Goal: Task Accomplishment & Management: Complete application form

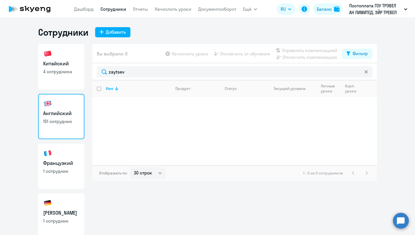
select select "30"
click at [112, 32] on div "Добавить" at bounding box center [116, 32] width 20 height 7
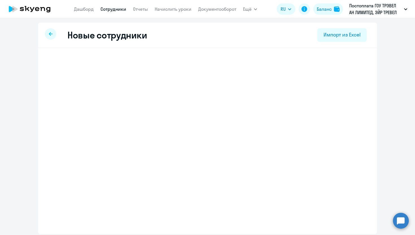
select select "english_adult_not_native_speaker"
select select "3"
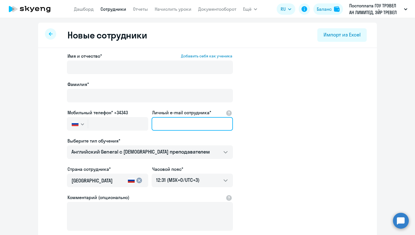
click at [174, 124] on input "Личный e-mail сотрудника*" at bounding box center [192, 124] width 81 height 14
paste input "[EMAIL_ADDRESS][DOMAIN_NAME]"
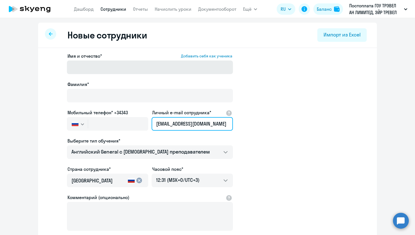
type input "[EMAIL_ADDRESS][DOMAIN_NAME]"
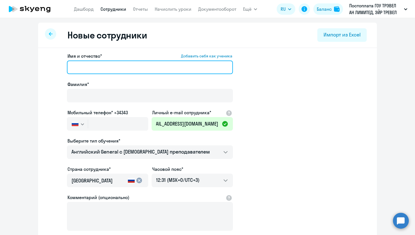
click at [121, 70] on input "Имя и отчество* Добавить себя как ученика" at bounding box center [150, 67] width 166 height 14
paste input "[EMAIL_ADDRESS][DOMAIN_NAME]"
drag, startPoint x: 169, startPoint y: 68, endPoint x: 123, endPoint y: 69, distance: 45.8
click at [123, 69] on input "[EMAIL_ADDRESS][DOMAIN_NAME]" at bounding box center [150, 67] width 166 height 14
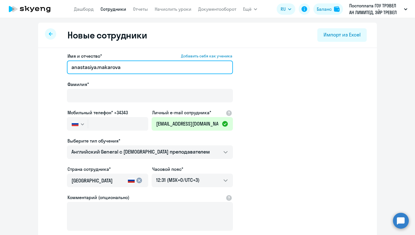
drag, startPoint x: 126, startPoint y: 67, endPoint x: 101, endPoint y: 67, distance: 24.3
click at [101, 67] on input "anastasiya.makarova" at bounding box center [150, 67] width 166 height 14
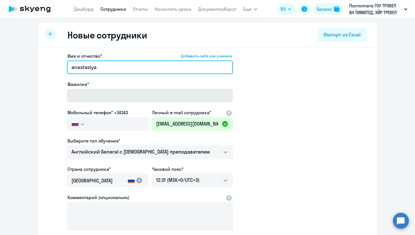
type input "anastasiya"
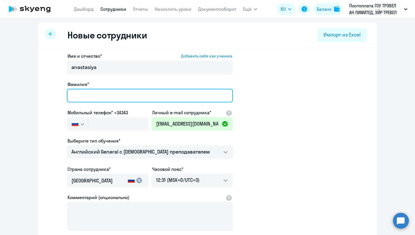
click at [92, 97] on input "Фамилия*" at bounding box center [150, 96] width 166 height 14
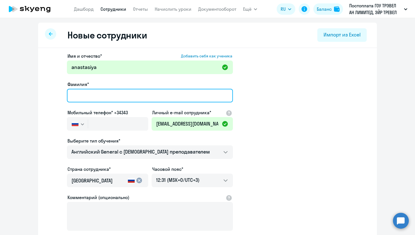
type input "Ь"
paste input "akarova"
type input "Makarova"
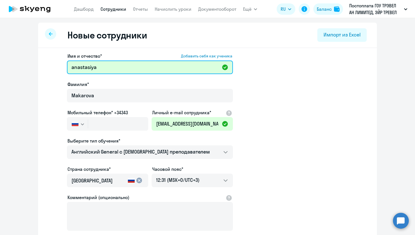
click at [75, 66] on input "anastasiya" at bounding box center [150, 67] width 166 height 14
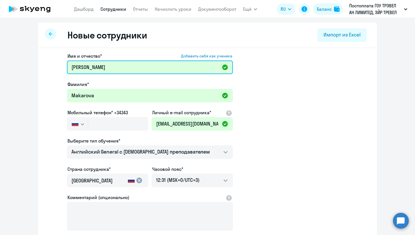
type input "[PERSON_NAME]"
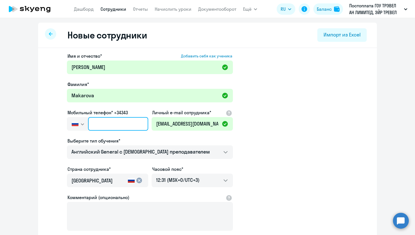
click at [125, 122] on input "text" at bounding box center [118, 124] width 60 height 14
paste input "+7 999 213-79-69"
type input "+7 999 213-79-69"
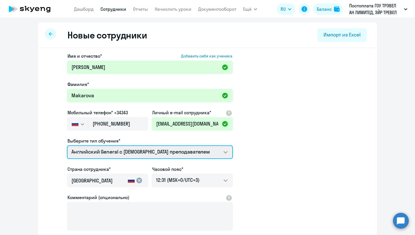
click at [142, 151] on select "Screening Test Английский General с русскоговорящим преподавателем Английский G…" at bounding box center [150, 152] width 166 height 14
select select "english_adult_not_native_speaker_premium"
click at [67, 145] on select "Screening Test Английский General с русскоговорящим преподавателем Английский G…" at bounding box center [150, 152] width 166 height 14
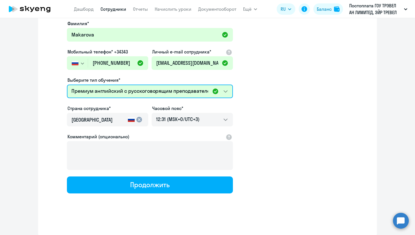
scroll to position [61, 0]
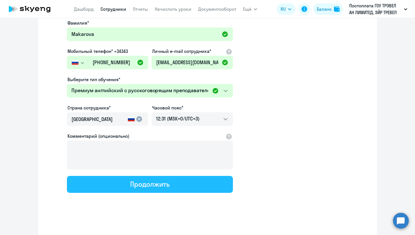
click at [167, 186] on div "Продолжить" at bounding box center [149, 183] width 39 height 9
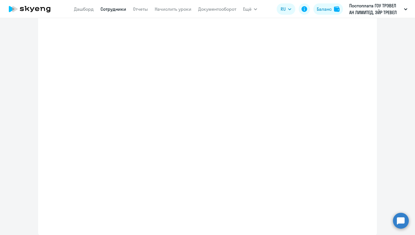
select select "english_adult_not_native_speaker_premium"
select select "3"
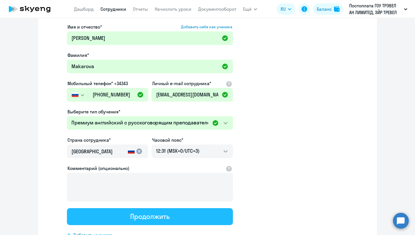
scroll to position [0, 0]
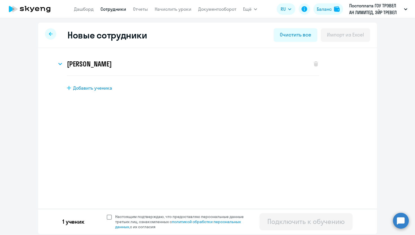
click at [110, 216] on span at bounding box center [109, 216] width 5 height 5
click at [107, 214] on input "Настоящим подтверждаю, что предоставляю персональные данные третьих лиц, ознако…" at bounding box center [106, 213] width 0 height 0
checkbox input "true"
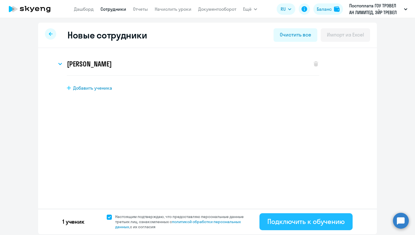
click at [298, 227] on button "Подключить к обучению" at bounding box center [306, 221] width 93 height 17
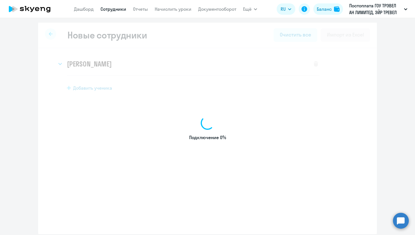
select select "english_adult_not_native_speaker"
select select "3"
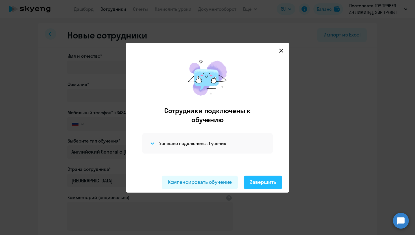
click at [261, 184] on div "Завершить" at bounding box center [263, 181] width 26 height 7
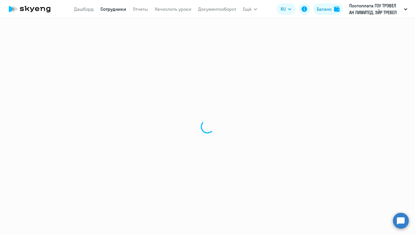
select select "30"
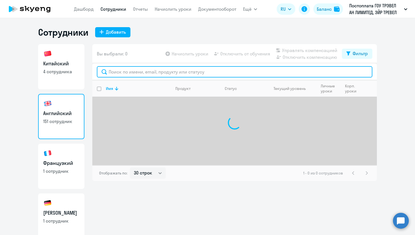
click at [145, 70] on input "text" at bounding box center [235, 71] width 276 height 11
type input "ь"
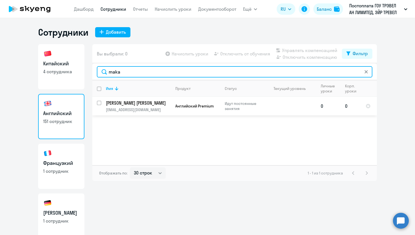
type input "maka"
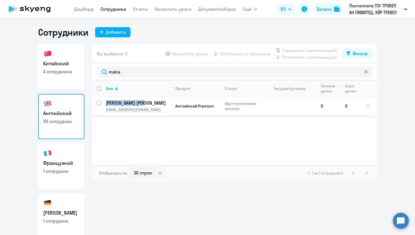
click at [99, 103] on input "select row 38501820" at bounding box center [102, 106] width 11 height 11
checkbox input "true"
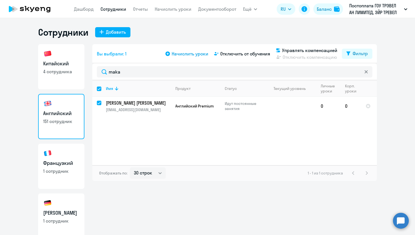
click at [192, 55] on span "Начислить уроки" at bounding box center [190, 53] width 37 height 7
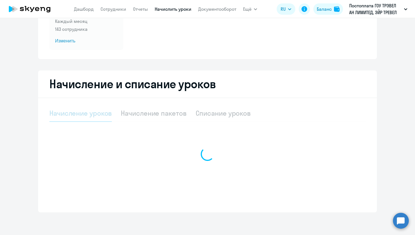
select select "10"
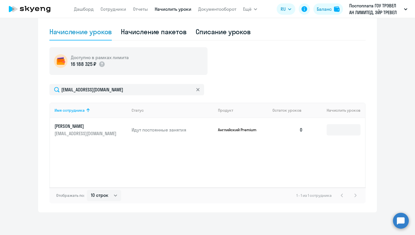
scroll to position [153, 0]
click at [348, 131] on input at bounding box center [344, 129] width 34 height 11
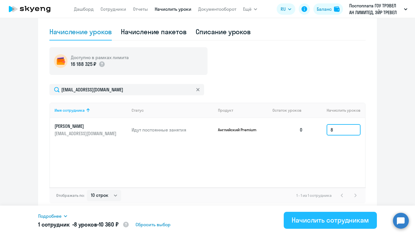
type input "8"
click at [300, 218] on div "Начислить сотрудникам" at bounding box center [330, 219] width 77 height 9
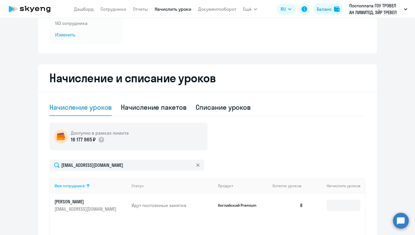
scroll to position [68, 0]
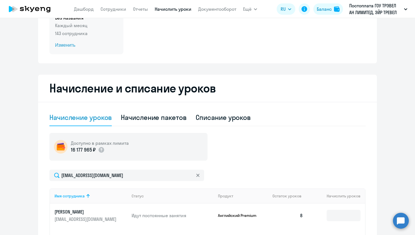
click at [72, 44] on span "Изменить" at bounding box center [86, 45] width 63 height 7
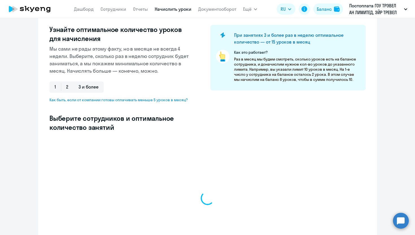
select select "10"
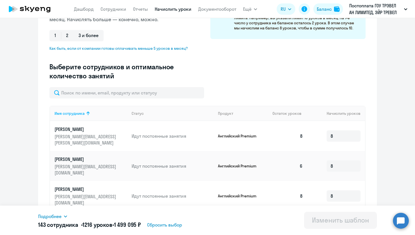
scroll to position [123, 0]
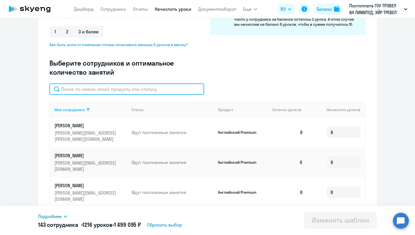
click at [121, 93] on input "text" at bounding box center [126, 88] width 155 height 11
type input "p"
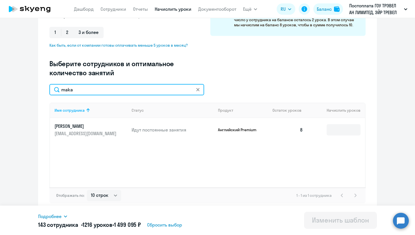
scroll to position [112, 0]
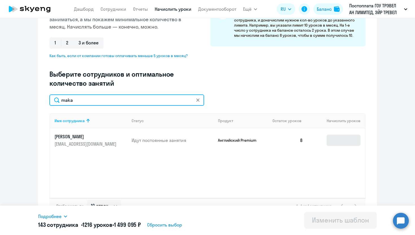
type input "maka"
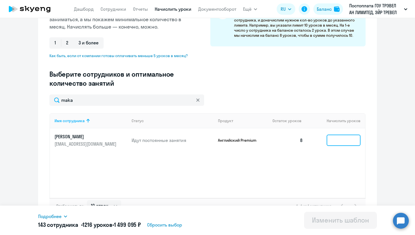
click at [339, 141] on input at bounding box center [344, 139] width 34 height 11
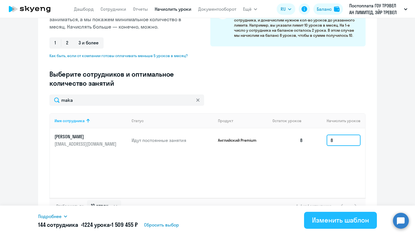
type input "8"
click at [329, 221] on div "Изменить шаблон" at bounding box center [340, 219] width 57 height 9
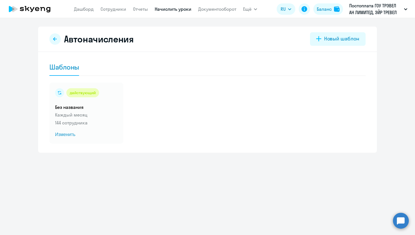
click at [110, 12] on app-menu-item-link "Сотрудники" at bounding box center [114, 9] width 26 height 7
click at [112, 9] on link "Сотрудники" at bounding box center [114, 9] width 26 height 6
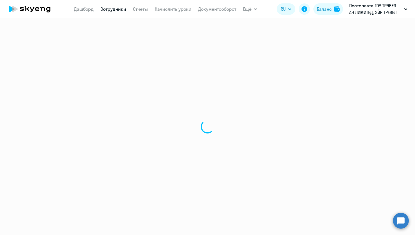
select select "30"
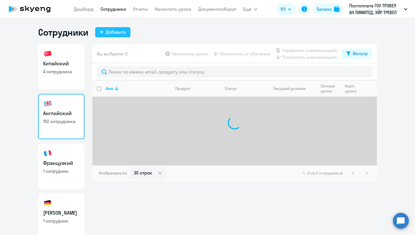
click at [107, 29] on div "Добавить" at bounding box center [116, 32] width 20 height 7
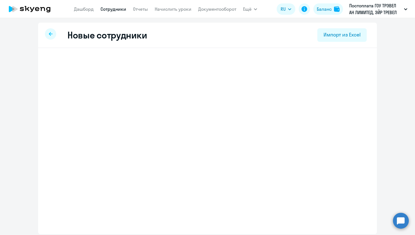
select select "english_adult_not_native_speaker"
select select "3"
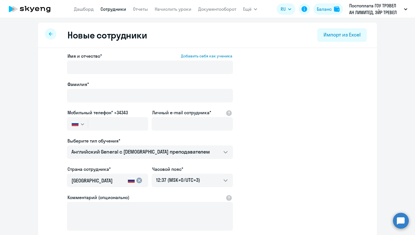
click at [164, 116] on div "Личный e-mail сотрудника*" at bounding box center [192, 121] width 81 height 24
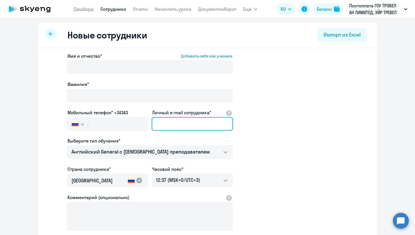
click at [164, 122] on input "Личный e-mail сотрудника*" at bounding box center [192, 124] width 81 height 14
paste input "aidai.sharshembieva@aviasales.ru"
type input "aidai.sharshembieva@aviasales.ru"
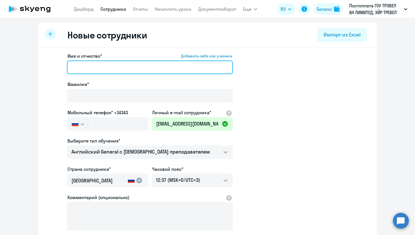
click at [140, 69] on input "Имя и отчество* Добавить себя как ученика" at bounding box center [150, 67] width 166 height 14
paste input "aidai.sharshembieva@aviasales.ru"
drag, startPoint x: 156, startPoint y: 67, endPoint x: 85, endPoint y: 66, distance: 71.4
click at [85, 66] on input "aidai.sharshembieva@aviasales.ru" at bounding box center [150, 67] width 166 height 14
click at [72, 69] on input "aidai" at bounding box center [150, 67] width 166 height 14
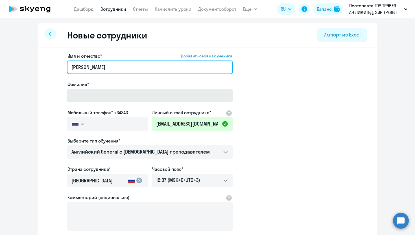
type input "Aidai"
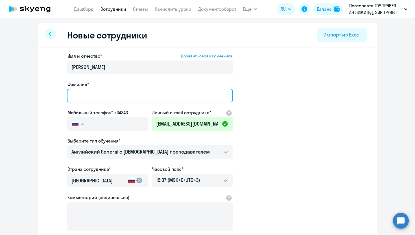
click at [87, 100] on input "Фамилия*" at bounding box center [150, 96] width 166 height 14
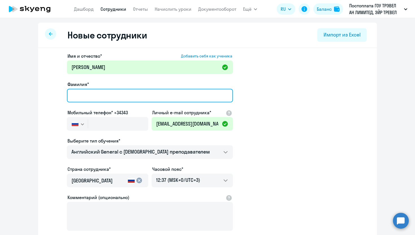
paste input "aidai.sharshembieva@aviasales.ru"
drag, startPoint x: 157, startPoint y: 96, endPoint x: 120, endPoint y: 97, distance: 36.4
click at [121, 97] on input "aidai.sharshembieva@aviasales.ru" at bounding box center [150, 96] width 166 height 14
drag, startPoint x: 85, startPoint y: 97, endPoint x: 60, endPoint y: 96, distance: 24.6
click at [60, 96] on app-new-student-form "Имя и отчество* Добавить себя как ученика Aidai Фамилия* aidai.sharshembieva Мо…" at bounding box center [207, 153] width 321 height 201
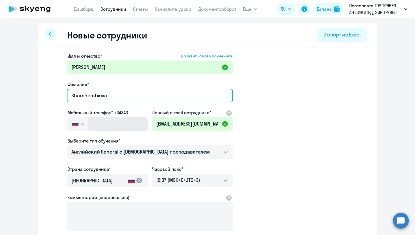
type input "Sharshembieva"
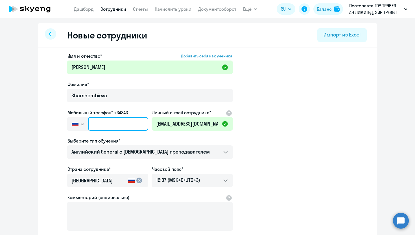
click at [118, 129] on input "text" at bounding box center [118, 124] width 60 height 14
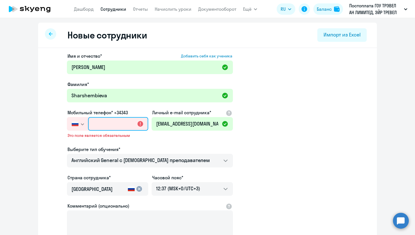
paste input "+996 (220) 099-561"
type input "+996 (220) 099-561"
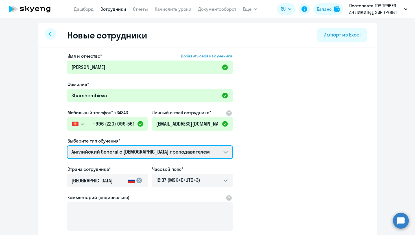
click at [148, 155] on select "Screening Test Английский General с русскоговорящим преподавателем Английский G…" at bounding box center [150, 152] width 166 height 14
select select "english_adult_not_native_speaker_premium"
click at [67, 145] on select "Screening Test Английский General с русскоговорящим преподавателем Английский G…" at bounding box center [150, 152] width 166 height 14
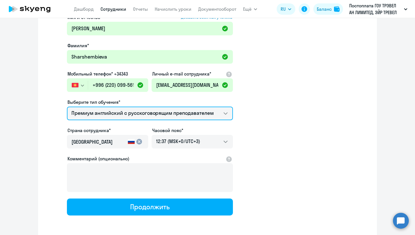
scroll to position [61, 0]
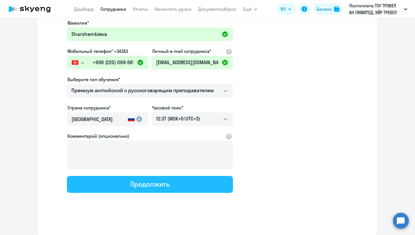
click at [145, 182] on div "Продолжить" at bounding box center [149, 183] width 39 height 9
select select "english_adult_not_native_speaker_premium"
select select "3"
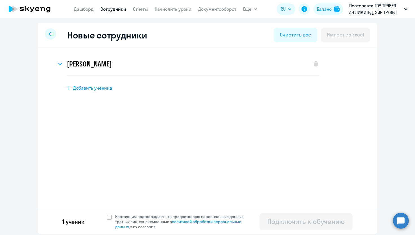
scroll to position [0, 0]
click at [111, 215] on span at bounding box center [109, 216] width 5 height 5
click at [107, 214] on input "Настоящим подтверждаю, что предоставляю персональные данные третьих лиц, ознако…" at bounding box center [106, 213] width 0 height 0
checkbox input "true"
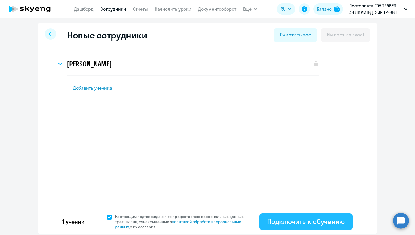
click at [307, 225] on div "Подключить к обучению" at bounding box center [305, 221] width 77 height 9
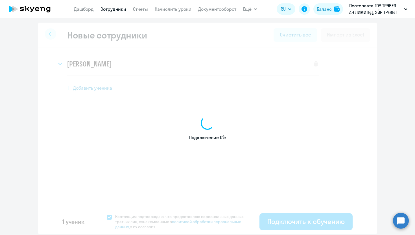
select select "english_adult_not_native_speaker"
select select "3"
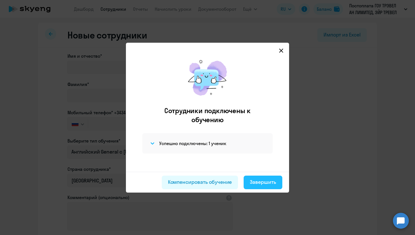
click at [273, 183] on div "Завершить" at bounding box center [263, 181] width 26 height 7
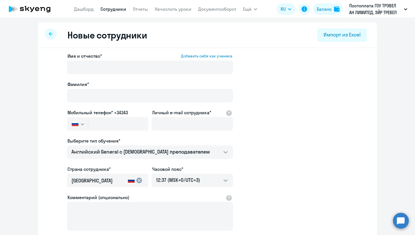
select select "30"
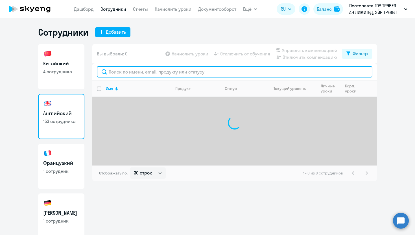
click at [138, 75] on input "text" at bounding box center [235, 71] width 276 height 11
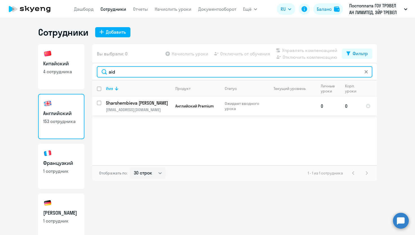
type input "aid"
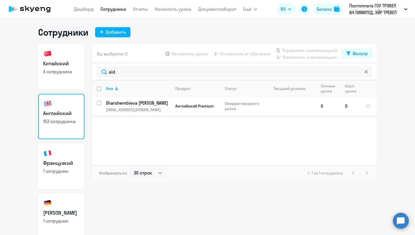
click at [98, 101] on input "select row 42946150" at bounding box center [102, 106] width 11 height 11
checkbox input "true"
click at [193, 53] on span "Начислить уроки" at bounding box center [190, 53] width 37 height 7
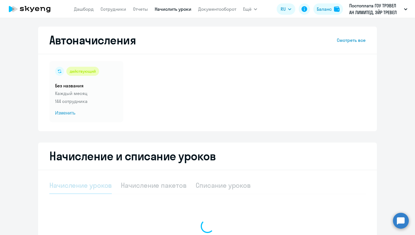
select select "10"
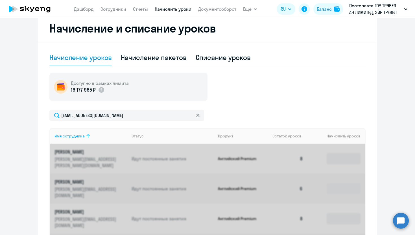
scroll to position [147, 0]
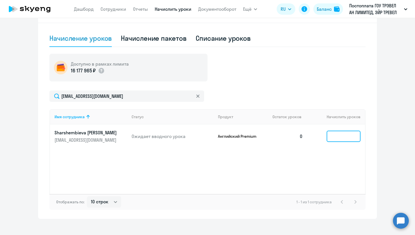
click at [346, 135] on input at bounding box center [344, 135] width 34 height 11
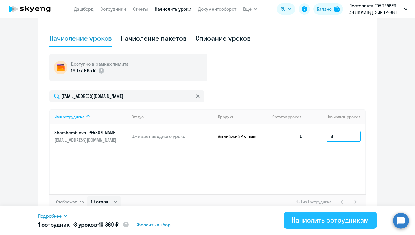
type input "8"
click at [309, 223] on div "Начислить сотрудникам" at bounding box center [330, 219] width 77 height 9
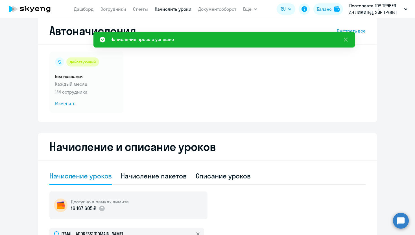
scroll to position [0, 0]
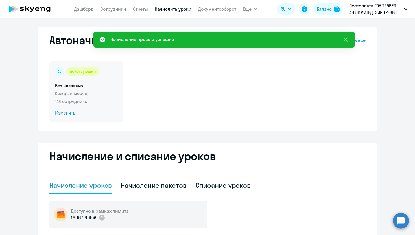
click at [68, 112] on span "Изменить" at bounding box center [86, 113] width 63 height 7
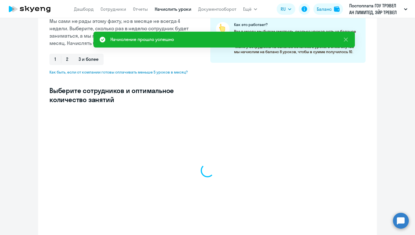
scroll to position [118, 0]
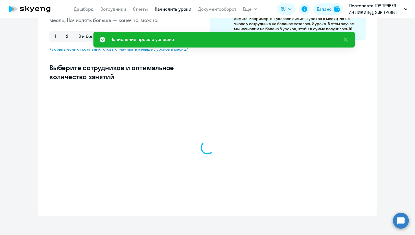
select select "10"
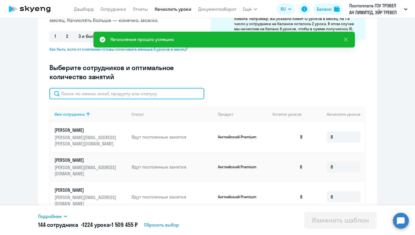
click at [136, 97] on input "text" at bounding box center [126, 93] width 155 height 11
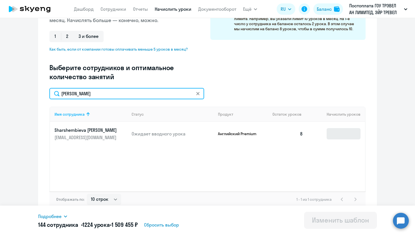
type input "aida"
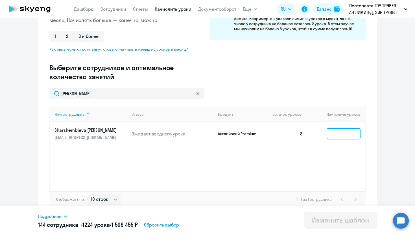
click at [341, 132] on input at bounding box center [344, 133] width 34 height 11
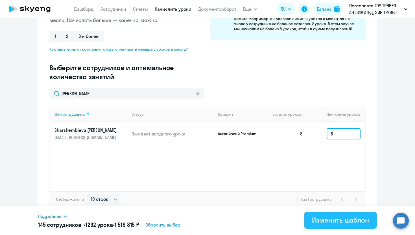
type input "8"
click at [326, 219] on div "Изменить шаблон" at bounding box center [340, 219] width 57 height 9
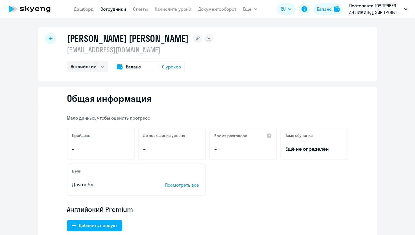
select select "english"
click at [196, 38] on icon at bounding box center [198, 38] width 4 height 4
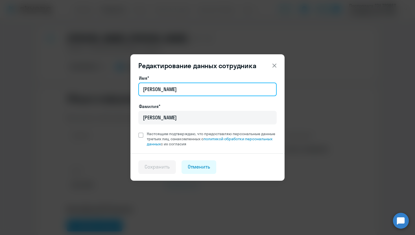
click at [188, 89] on input "[PERSON_NAME]" at bounding box center [207, 89] width 138 height 14
type input "[PERSON_NAME]"
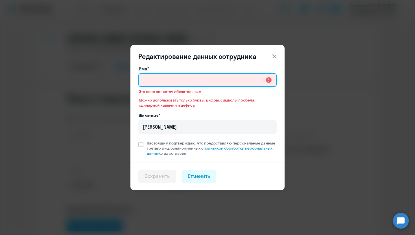
paste input "[EMAIL_ADDRESS][DOMAIN_NAME]"
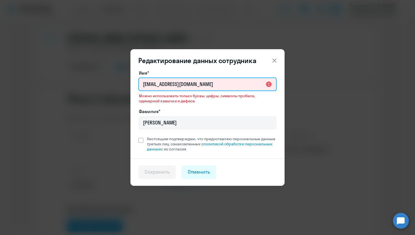
drag, startPoint x: 233, startPoint y: 85, endPoint x: 172, endPoint y: 85, distance: 60.4
click at [172, 85] on input "[EMAIL_ADDRESS][DOMAIN_NAME]" at bounding box center [207, 84] width 138 height 14
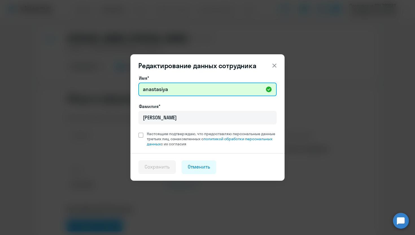
drag, startPoint x: 146, startPoint y: 89, endPoint x: 146, endPoint y: 99, distance: 9.6
click at [146, 89] on input "anastasiya" at bounding box center [207, 89] width 138 height 14
type input "[PERSON_NAME]"
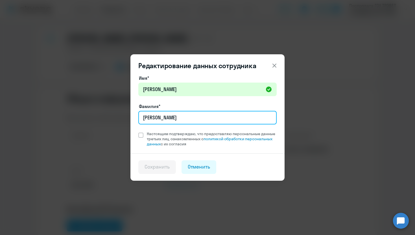
click at [180, 118] on input "[PERSON_NAME]" at bounding box center [207, 118] width 138 height 14
type input "М"
paste input "[EMAIL_ADDRESS][DOMAIN_NAME]"
drag, startPoint x: 236, startPoint y: 116, endPoint x: 193, endPoint y: 116, distance: 42.4
click at [193, 116] on input "[EMAIL_ADDRESS][DOMAIN_NAME]" at bounding box center [207, 118] width 138 height 14
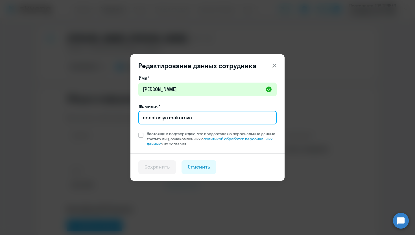
click at [173, 118] on input "anastasiya.makarova" at bounding box center [207, 118] width 138 height 14
type input "Makarova"
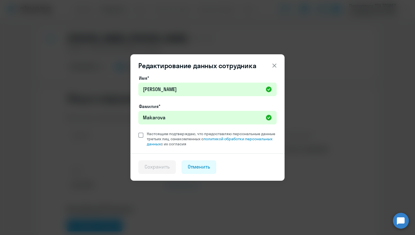
click at [141, 135] on span at bounding box center [140, 134] width 5 height 5
click at [138, 131] on input "Настоящим подтверждаю, что предоставляю персональные данные третьих лиц, ознако…" at bounding box center [138, 131] width 0 height 0
checkbox input "true"
click at [154, 167] on div "Сохранить" at bounding box center [157, 166] width 25 height 7
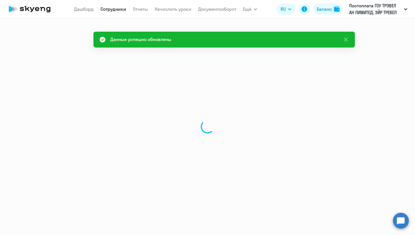
select select "english"
